Goal: Navigation & Orientation: Understand site structure

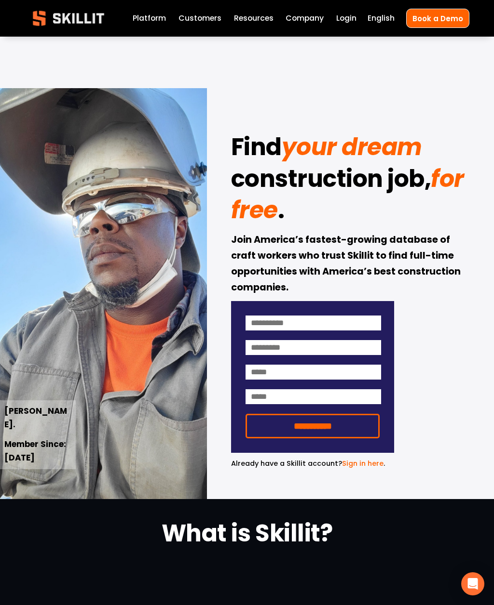
click at [0, 0] on div at bounding box center [0, 0] width 0 height 0
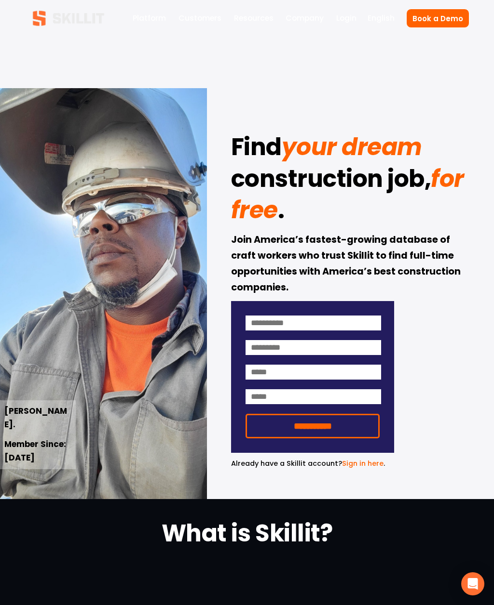
click at [184, 222] on link "Customers" at bounding box center [130, 215] width 163 height 29
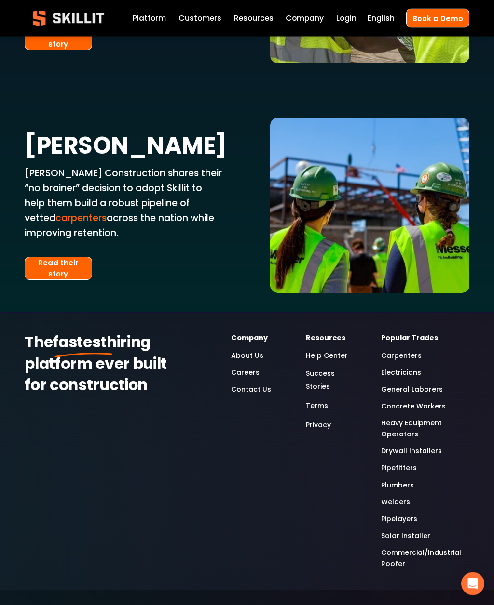
scroll to position [1869, 0]
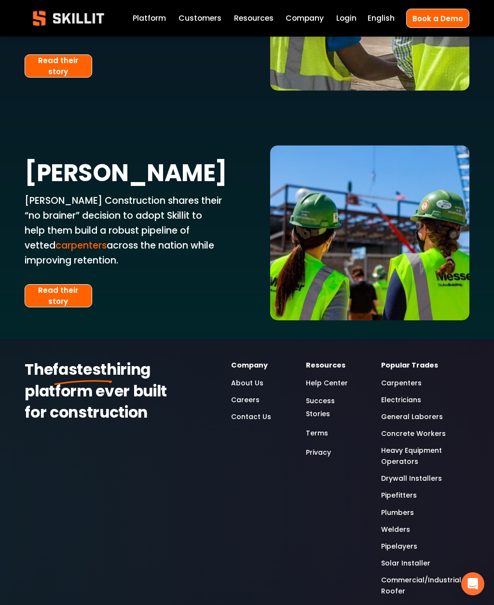
click at [426, 473] on link "Drywall Installers" at bounding box center [411, 478] width 61 height 11
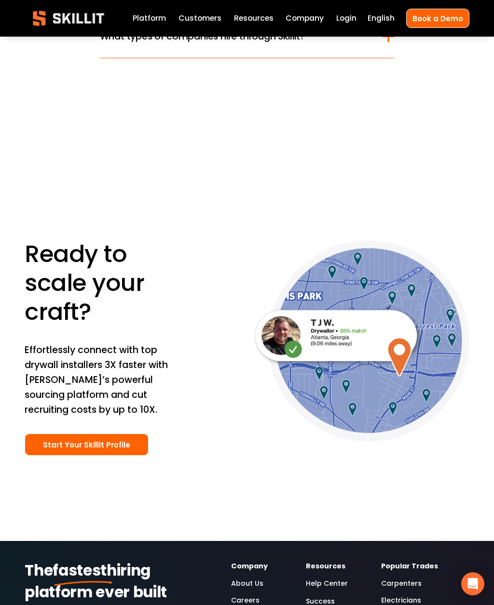
scroll to position [3233, 0]
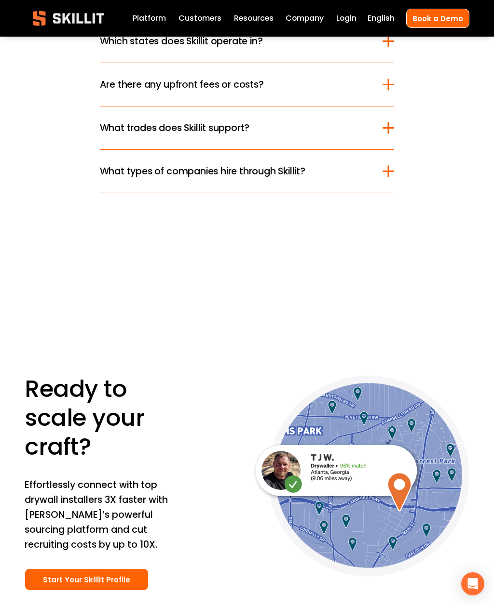
click at [0, 0] on div at bounding box center [0, 0] width 0 height 0
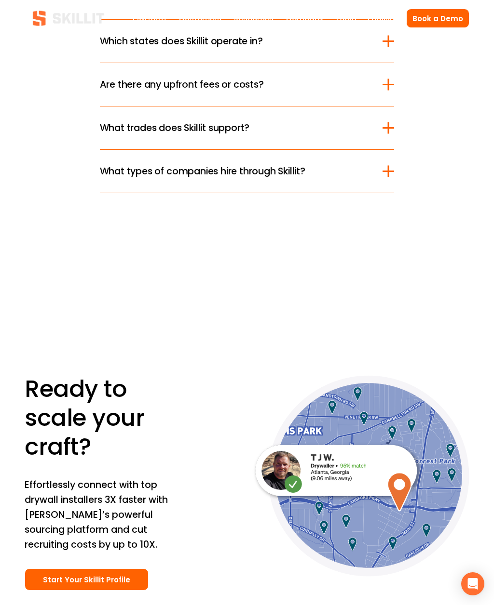
click at [162, 323] on link "Company" at bounding box center [123, 317] width 149 height 29
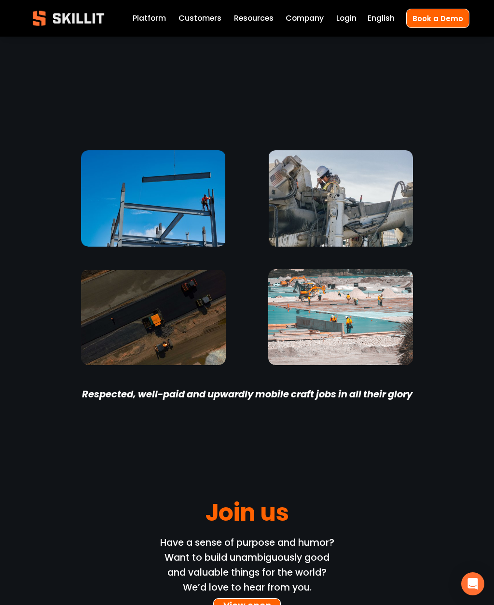
scroll to position [2491, 0]
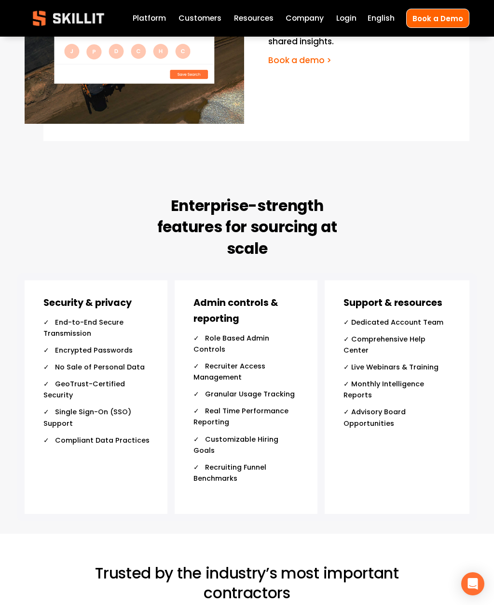
scroll to position [3365, 0]
